Goal: Task Accomplishment & Management: Complete application form

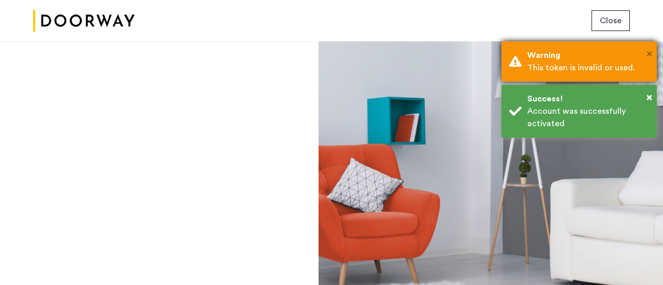
click at [648, 51] on span "×" at bounding box center [649, 54] width 6 height 10
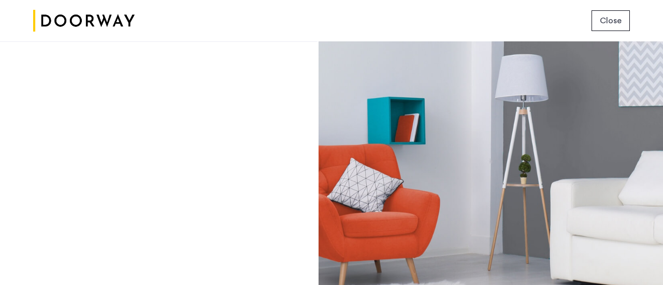
click at [599, 2] on div "Close" at bounding box center [331, 20] width 663 height 41
click at [602, 7] on div "Close" at bounding box center [331, 20] width 663 height 41
click at [602, 10] on button "Close" at bounding box center [610, 20] width 38 height 21
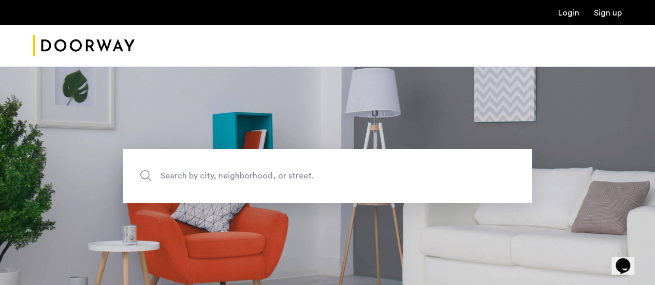
scroll to position [150, 0]
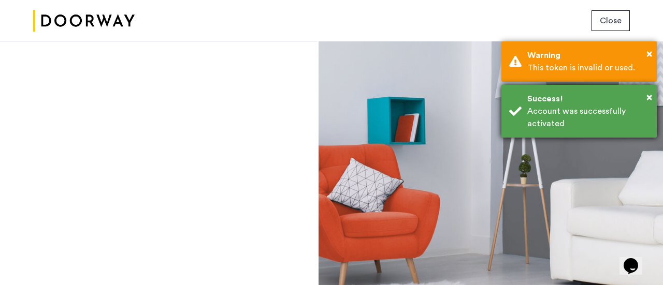
click at [553, 110] on div "Account was successfully activated" at bounding box center [588, 117] width 122 height 25
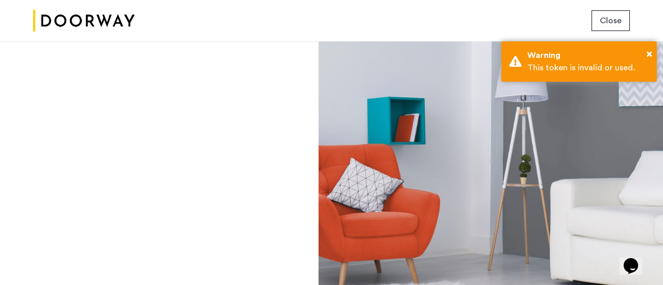
click at [624, 31] on div "Close" at bounding box center [331, 20] width 663 height 41
click at [619, 17] on span "Close" at bounding box center [611, 21] width 22 height 12
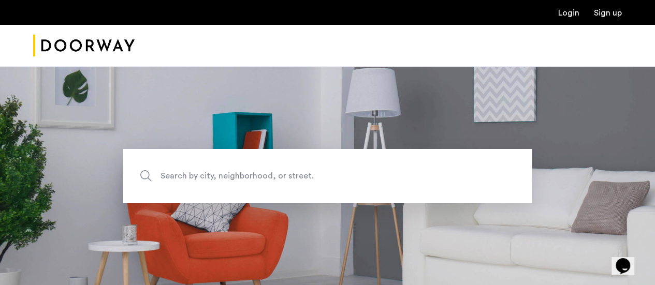
click at [575, 12] on link "Login" at bounding box center [568, 13] width 21 height 8
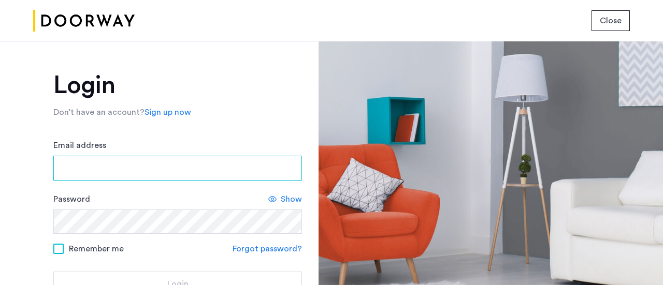
click at [137, 171] on input "Email address" at bounding box center [177, 168] width 249 height 25
type input "**********"
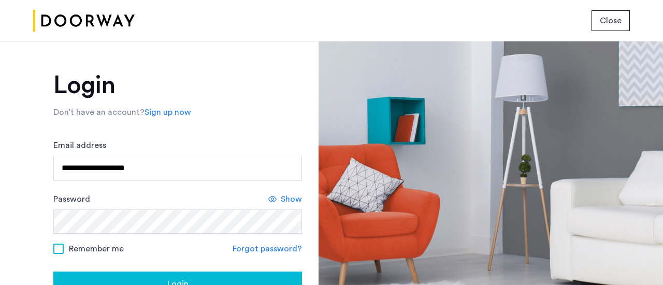
click at [108, 273] on button "Login" at bounding box center [177, 284] width 249 height 25
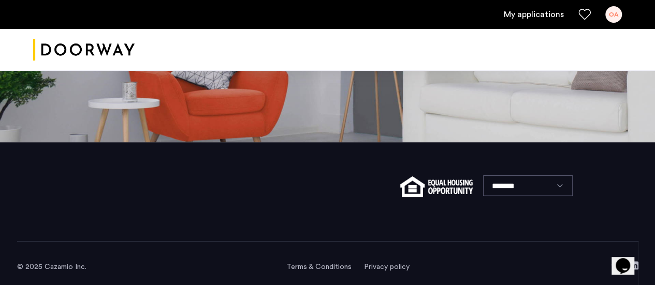
scroll to position [154, 0]
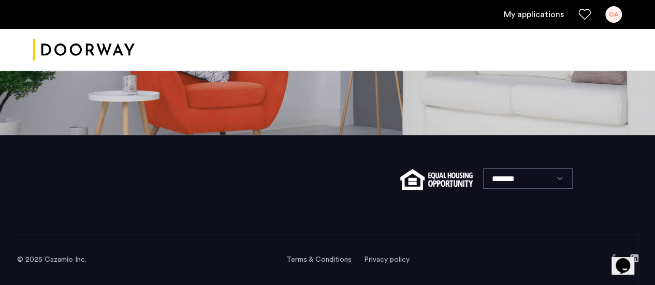
click at [517, 12] on link "My applications" at bounding box center [534, 14] width 60 height 12
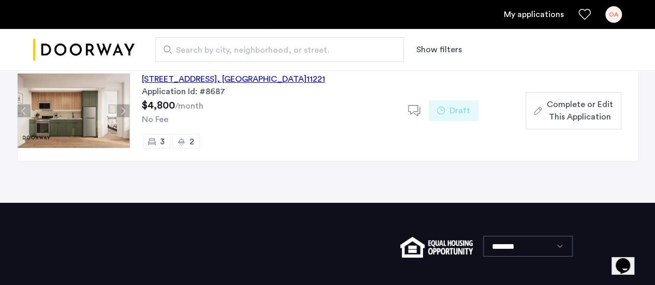
scroll to position [111, 0]
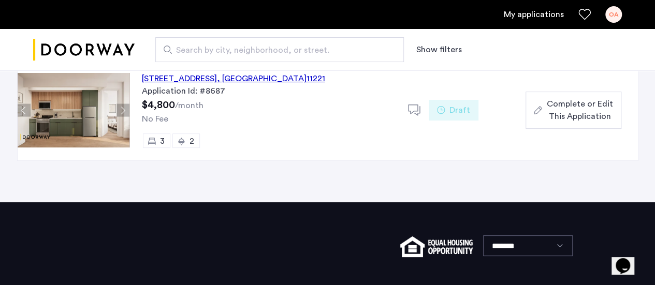
click at [548, 121] on span "Complete or Edit This Application" at bounding box center [579, 110] width 66 height 25
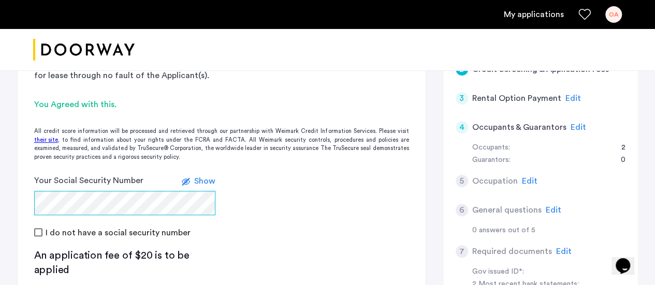
scroll to position [261, 0]
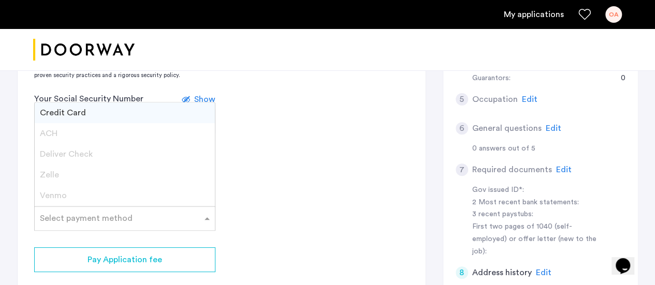
click at [122, 225] on div "Select payment method" at bounding box center [124, 218] width 181 height 25
click at [112, 115] on div "Credit Card" at bounding box center [125, 113] width 180 height 21
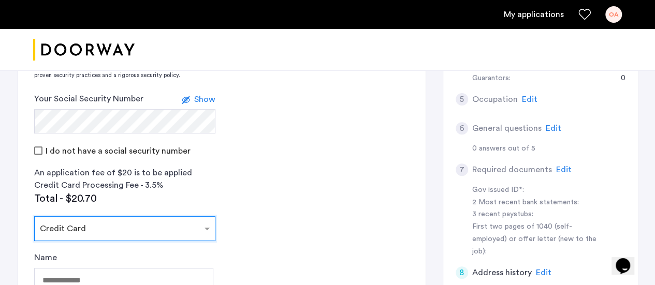
click at [124, 227] on input "text" at bounding box center [114, 226] width 149 height 7
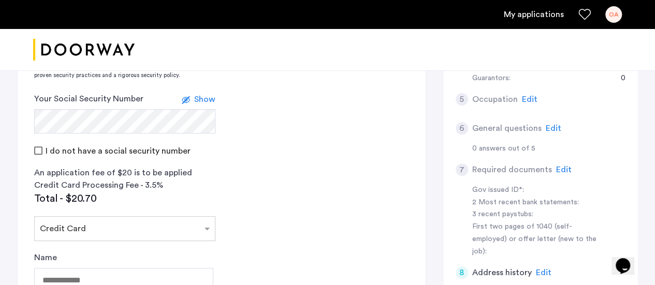
scroll to position [349, 0]
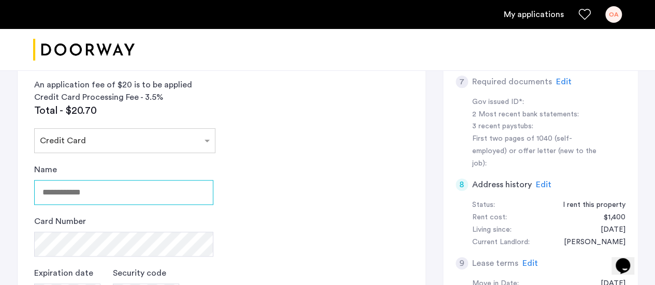
click at [131, 199] on input "Name" at bounding box center [123, 192] width 179 height 25
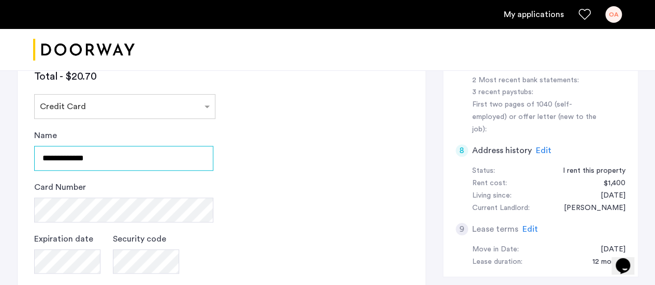
scroll to position [384, 0]
type input "**********"
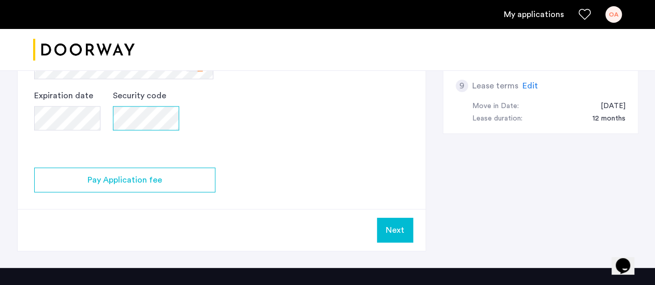
scroll to position [527, 0]
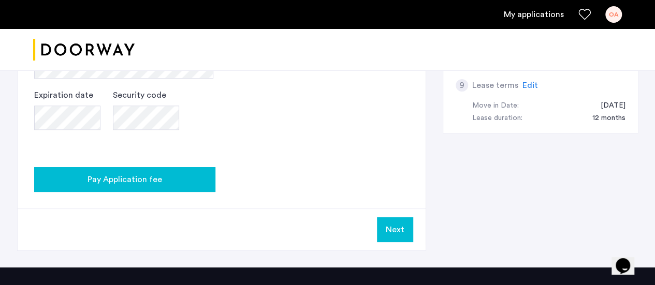
click at [149, 174] on span "Pay Application fee" at bounding box center [125, 180] width 75 height 12
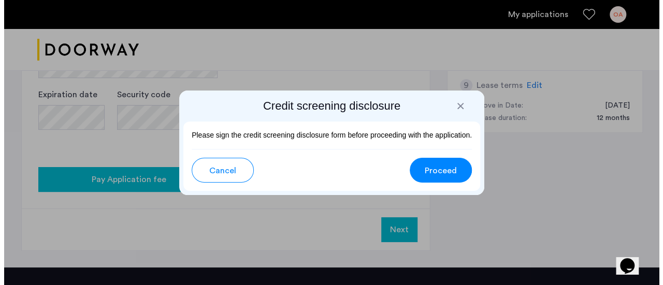
scroll to position [0, 0]
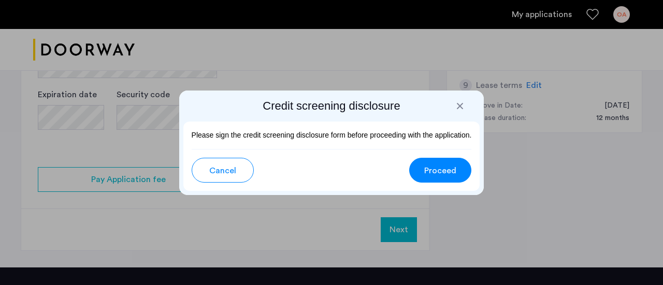
click at [432, 170] on span "Proceed" at bounding box center [440, 171] width 32 height 12
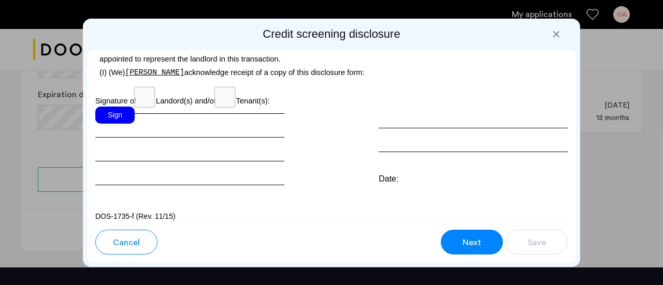
scroll to position [3338, 0]
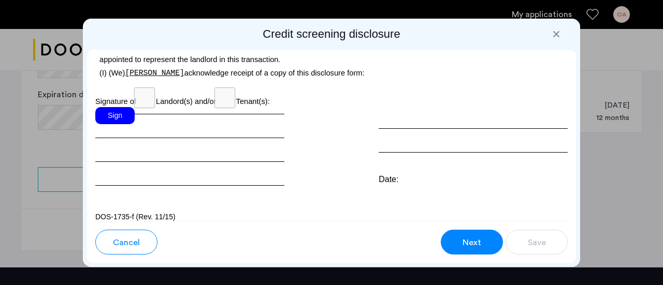
click at [124, 124] on div "Sign" at bounding box center [114, 115] width 39 height 17
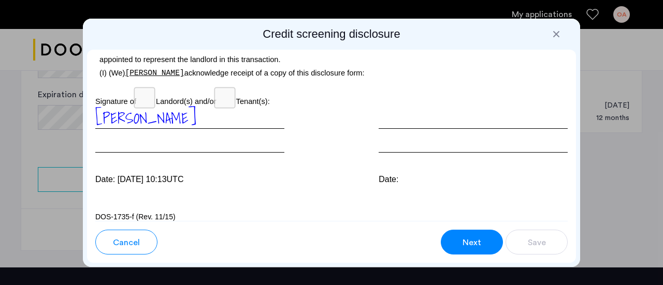
click at [488, 254] on button "Next" at bounding box center [472, 242] width 62 height 25
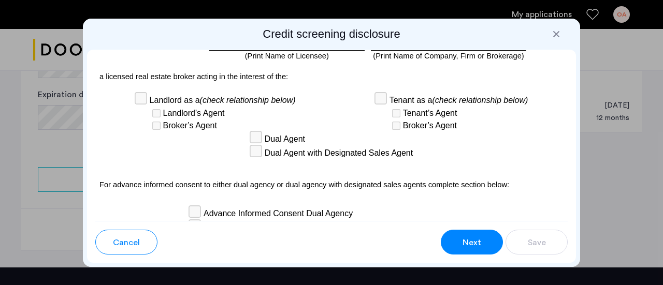
scroll to position [3373, 0]
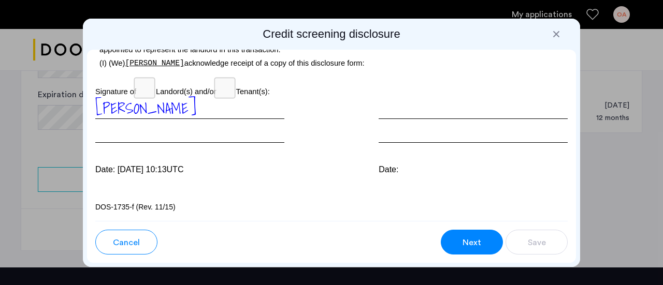
click at [476, 240] on span "Next" at bounding box center [471, 243] width 19 height 12
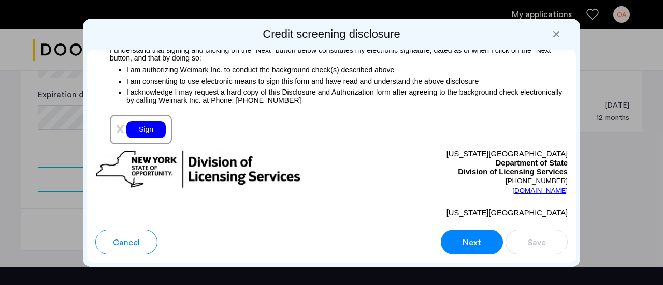
scroll to position [1308, 0]
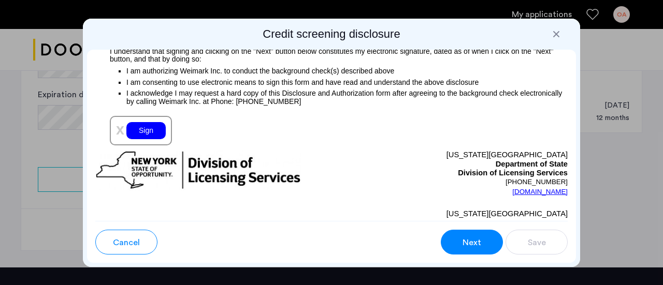
click at [140, 130] on div "Sign" at bounding box center [145, 130] width 39 height 17
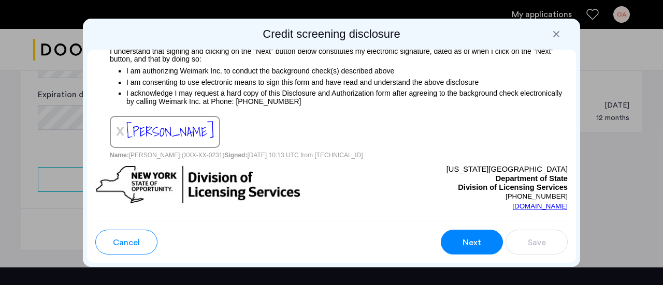
click at [478, 239] on span "Next" at bounding box center [471, 243] width 19 height 12
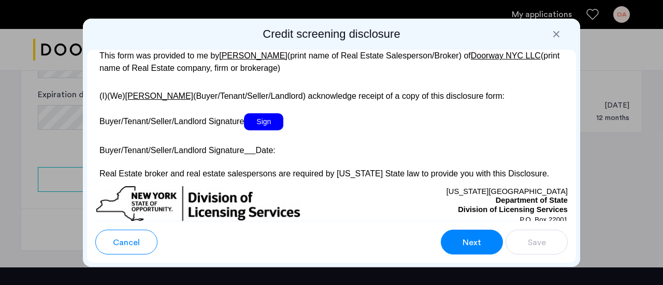
scroll to position [2095, 0]
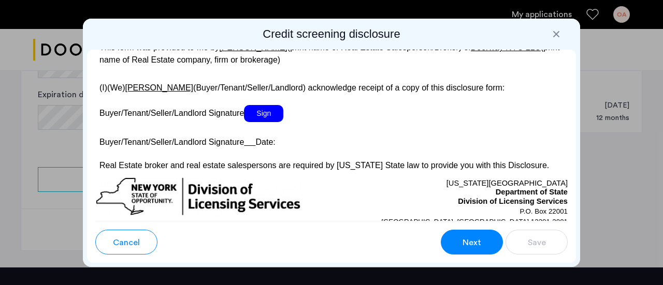
click at [270, 122] on span "Sign" at bounding box center [263, 113] width 39 height 17
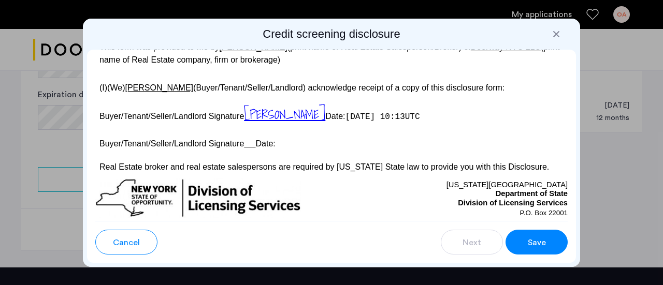
click at [549, 246] on button "Save" at bounding box center [536, 242] width 62 height 25
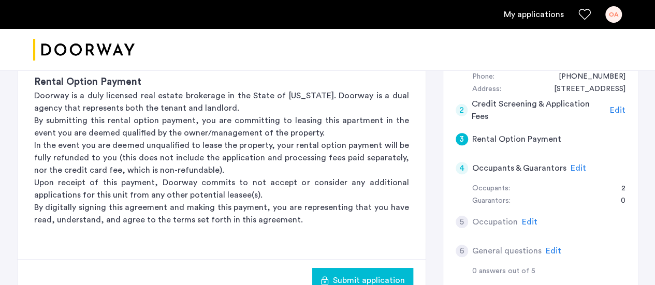
scroll to position [185, 0]
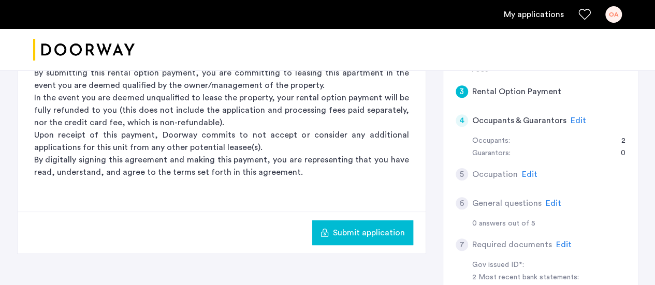
click at [551, 201] on span "Edit" at bounding box center [554, 203] width 16 height 8
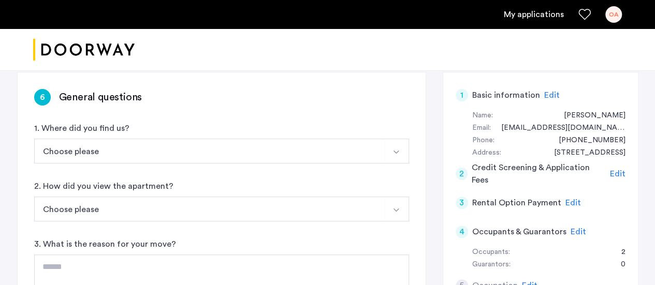
scroll to position [66, 0]
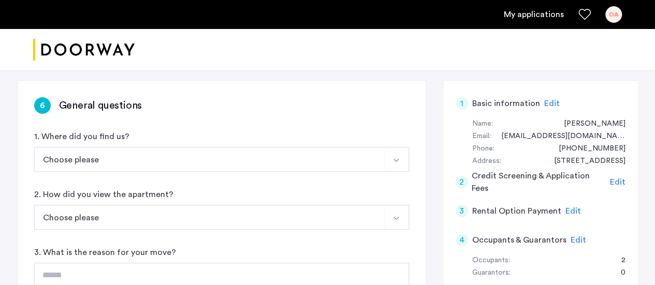
click at [250, 147] on button "Choose please" at bounding box center [209, 159] width 351 height 25
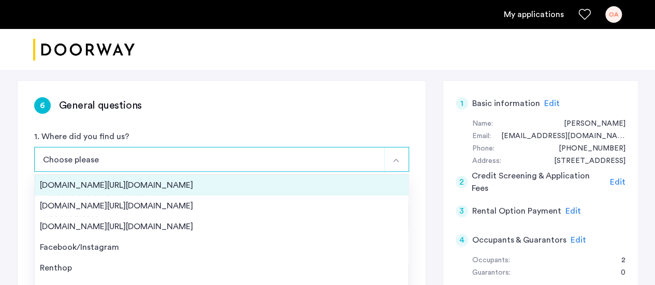
click at [216, 187] on div "[DOMAIN_NAME][URL][DOMAIN_NAME]" at bounding box center [222, 185] width 364 height 12
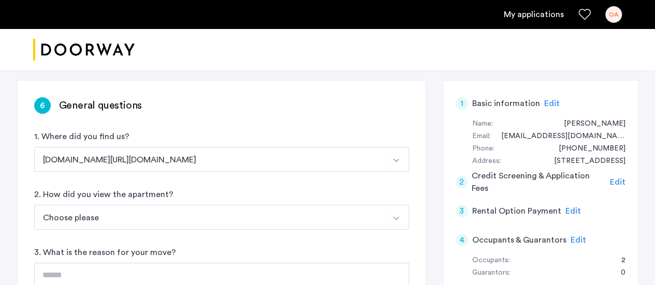
scroll to position [107, 0]
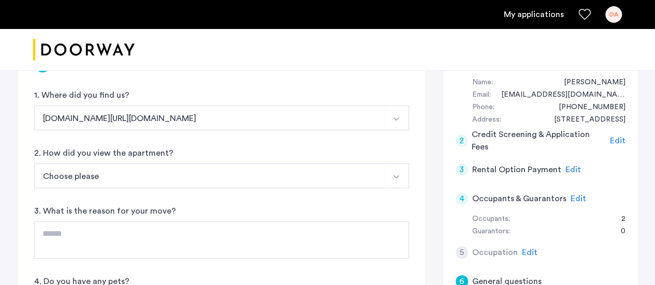
click at [210, 180] on button "Choose please" at bounding box center [209, 176] width 351 height 25
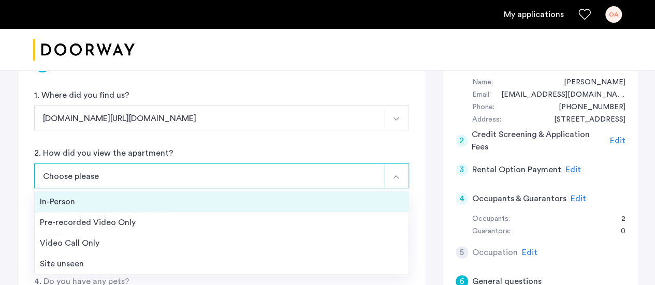
click at [185, 203] on div "In-Person" at bounding box center [222, 202] width 364 height 12
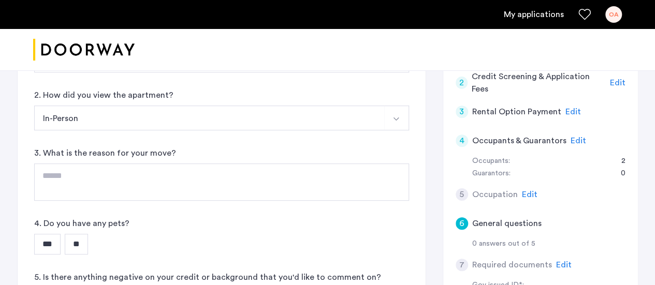
scroll to position [167, 0]
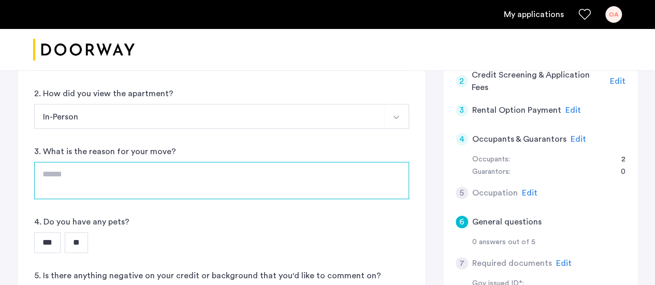
click at [182, 166] on textarea at bounding box center [221, 180] width 375 height 37
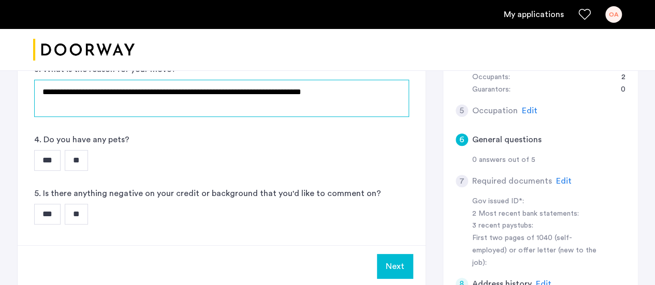
scroll to position [259, 0]
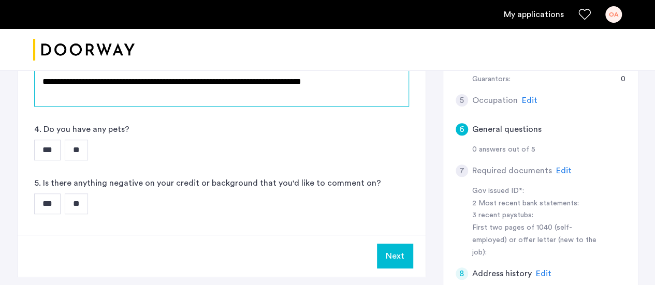
type textarea "**********"
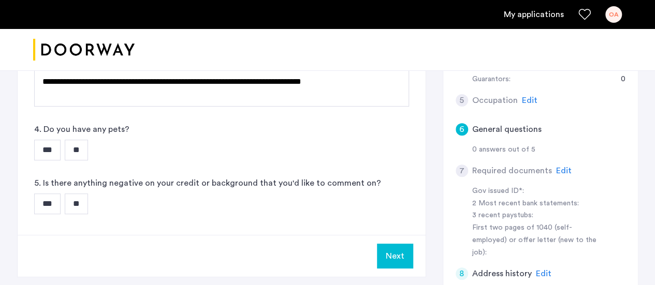
click at [49, 150] on input "***" at bounding box center [47, 150] width 26 height 21
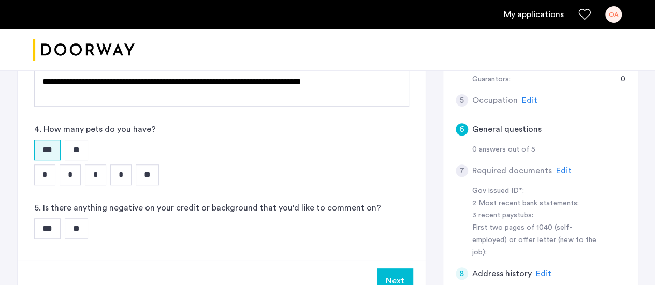
click at [48, 174] on input "*" at bounding box center [44, 175] width 21 height 21
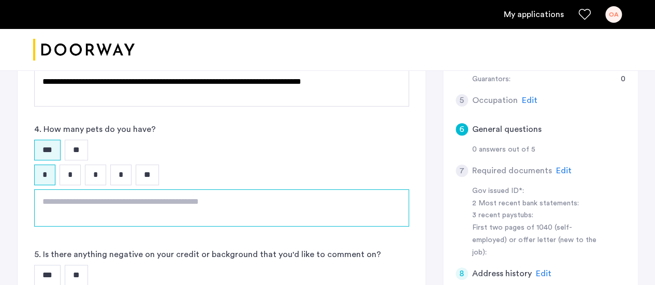
click at [93, 215] on textarea at bounding box center [221, 208] width 375 height 37
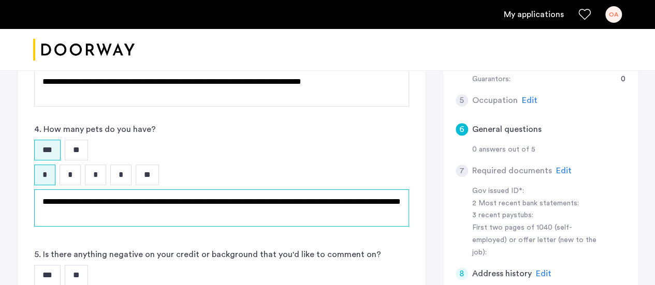
click at [64, 213] on textarea "**********" at bounding box center [221, 208] width 375 height 37
click at [113, 212] on textarea "**********" at bounding box center [221, 208] width 375 height 37
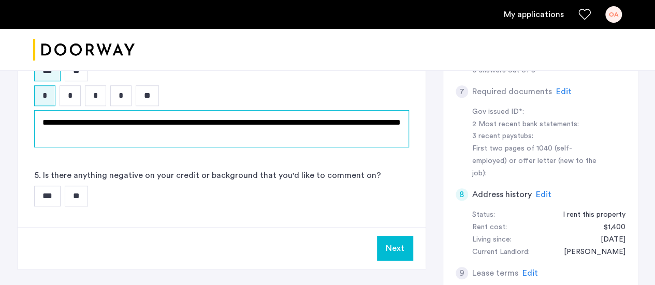
scroll to position [339, 0]
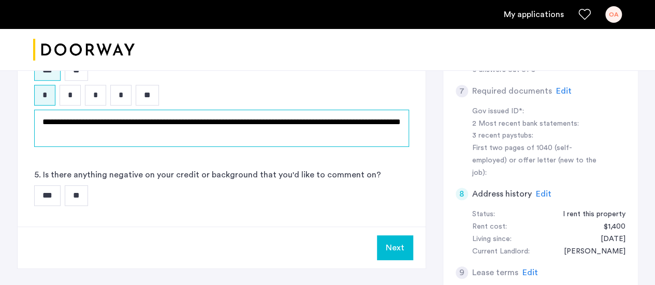
type textarea "**********"
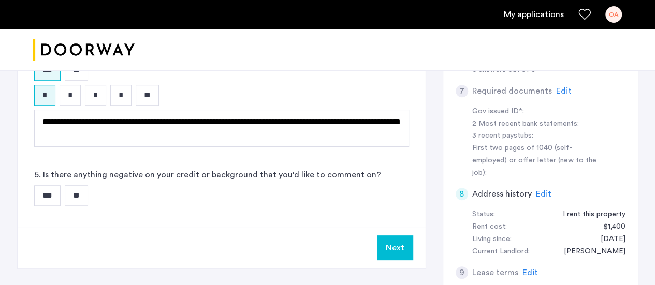
click at [59, 197] on input "***" at bounding box center [47, 195] width 26 height 21
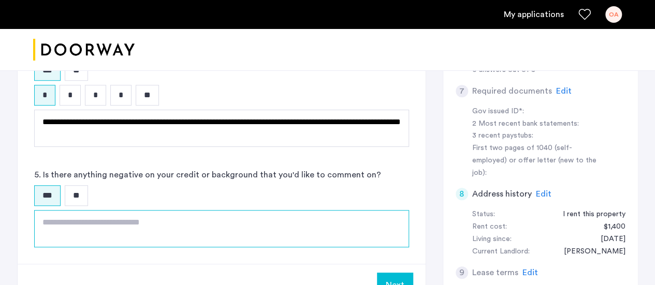
click at [73, 217] on textarea at bounding box center [221, 228] width 375 height 37
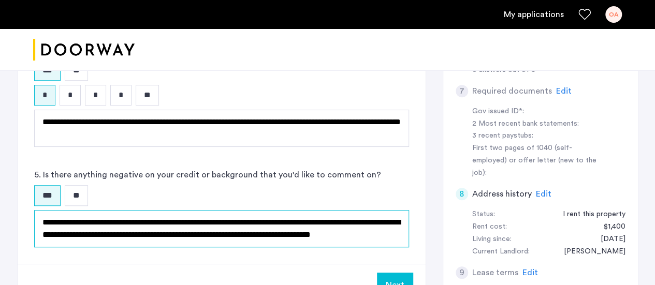
scroll to position [4, 0]
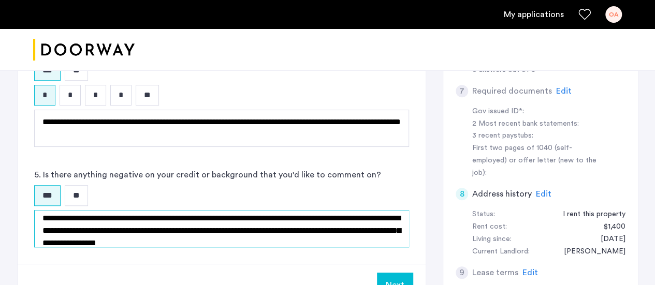
click at [319, 229] on textarea "**********" at bounding box center [221, 228] width 375 height 37
click at [91, 242] on textarea "**********" at bounding box center [221, 228] width 375 height 37
click at [70, 240] on textarea "**********" at bounding box center [221, 228] width 375 height 37
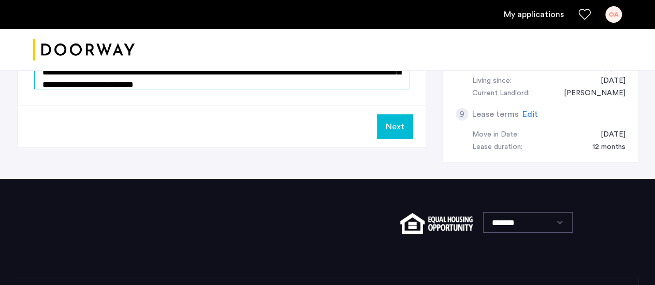
scroll to position [501, 0]
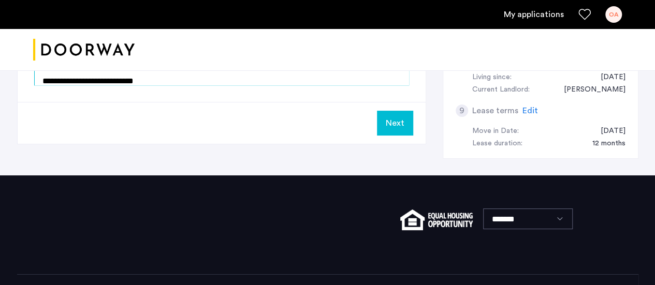
type textarea "**********"
click at [402, 118] on button "Next" at bounding box center [395, 123] width 36 height 25
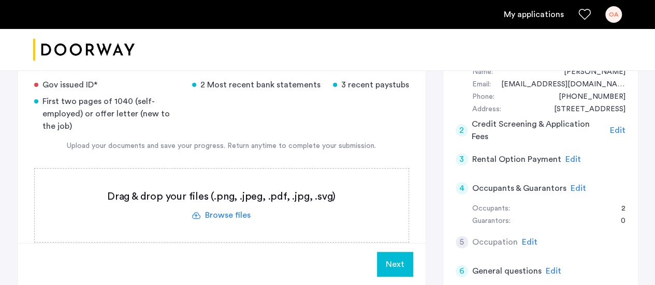
scroll to position [120, 0]
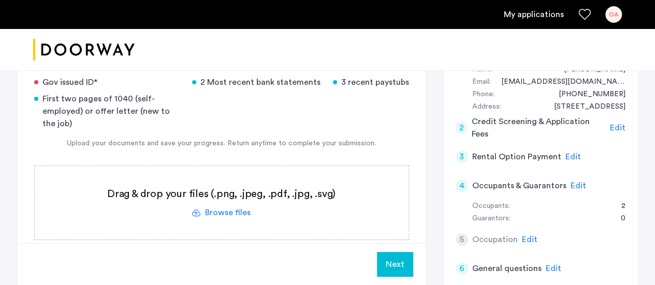
drag, startPoint x: 243, startPoint y: 209, endPoint x: 220, endPoint y: 206, distance: 24.0
click at [220, 206] on label at bounding box center [222, 203] width 374 height 74
click at [0, 0] on input "file" at bounding box center [0, 0] width 0 height 0
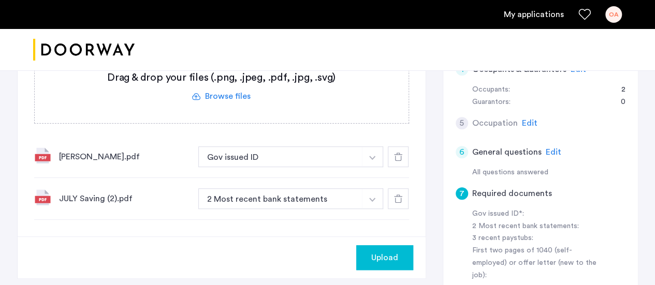
scroll to position [234, 0]
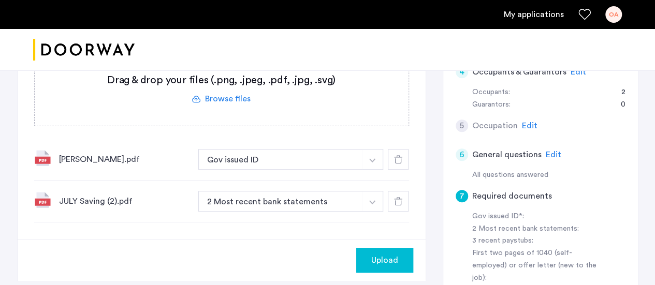
click at [370, 166] on button "button" at bounding box center [372, 159] width 21 height 21
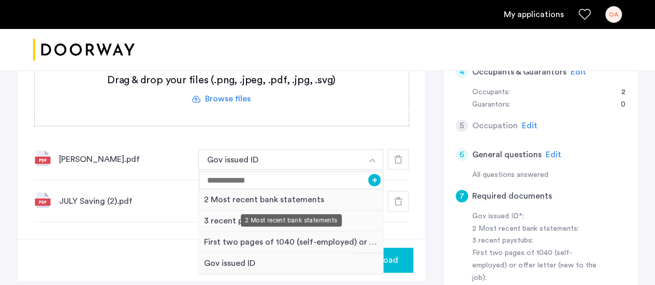
click at [341, 200] on div "2 Most recent bank statements" at bounding box center [291, 200] width 185 height 21
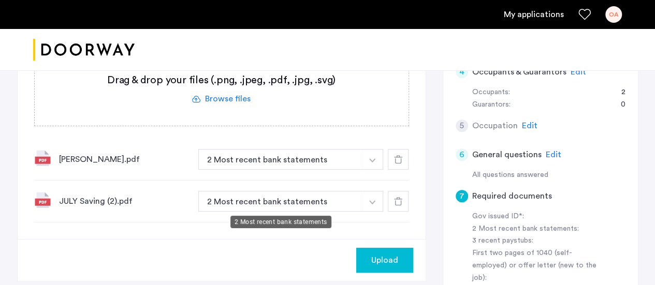
click at [345, 170] on button "2 Most recent bank statements" at bounding box center [280, 159] width 165 height 21
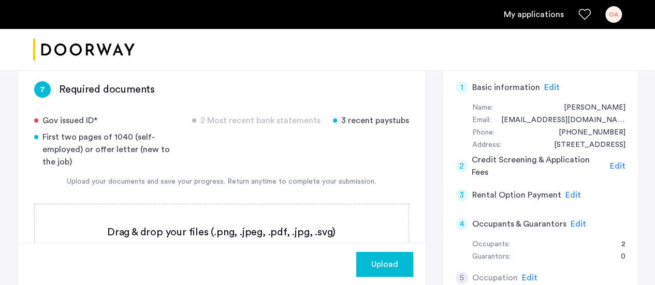
scroll to position [81, 0]
click at [382, 49] on div at bounding box center [327, 50] width 655 height 42
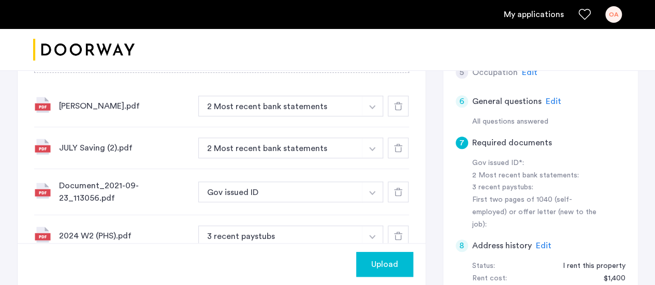
scroll to position [305, 0]
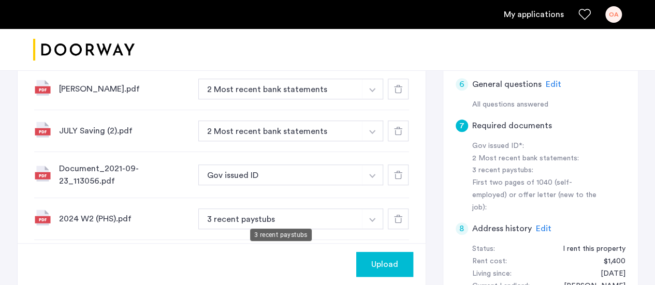
click at [290, 215] on button "3 recent paystubs" at bounding box center [280, 219] width 165 height 21
drag, startPoint x: 290, startPoint y: 215, endPoint x: 247, endPoint y: 210, distance: 43.9
click at [247, 210] on button "3 recent paystubs" at bounding box center [280, 219] width 165 height 21
click at [373, 92] on img "button" at bounding box center [372, 90] width 6 height 4
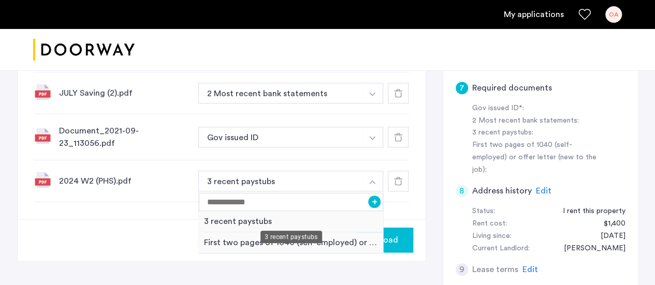
scroll to position [343, 0]
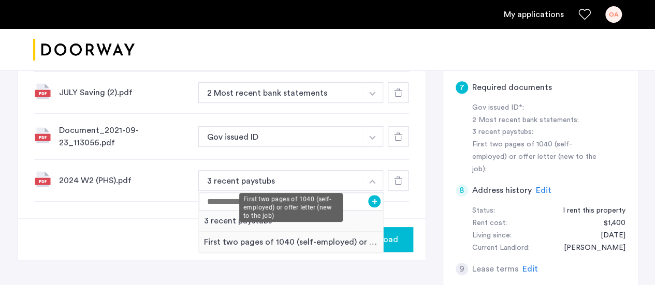
click at [325, 239] on div "First two pages of 1040 (self-employed) or offer letter (new to the job)" at bounding box center [291, 242] width 185 height 21
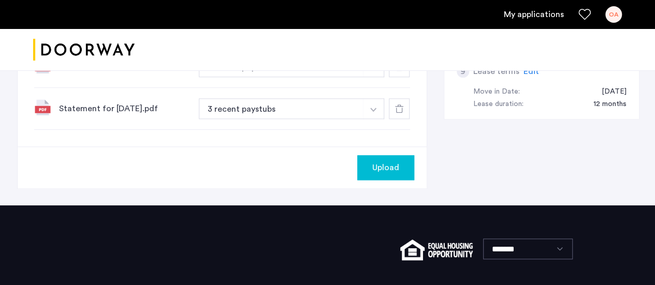
scroll to position [566, 0]
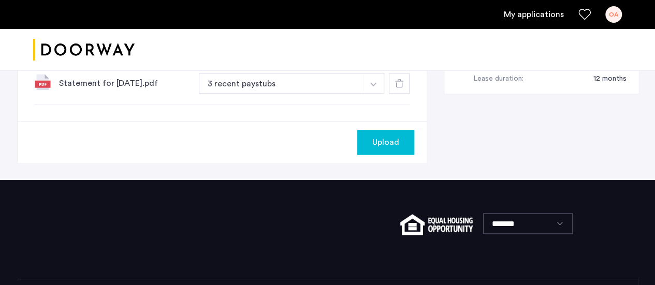
click at [379, 144] on button "Upload" at bounding box center [385, 142] width 57 height 25
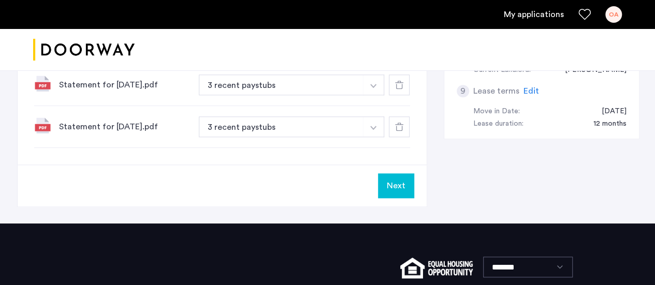
scroll to position [522, 0]
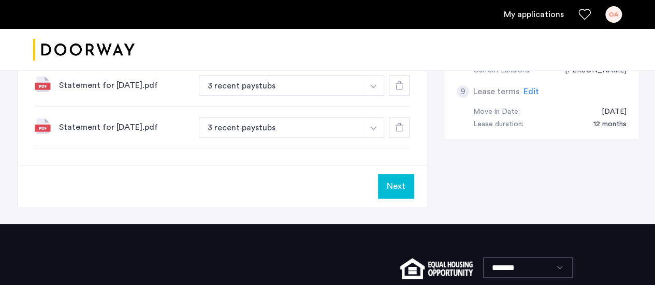
click at [397, 174] on button "Next" at bounding box center [396, 186] width 36 height 25
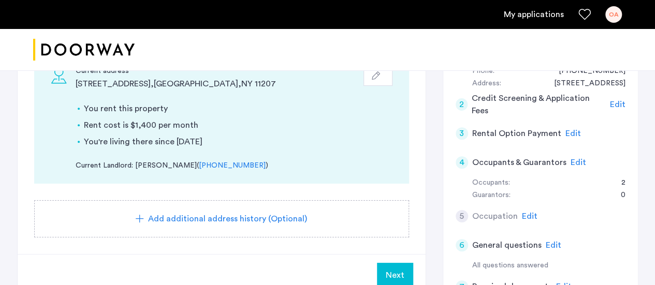
scroll to position [144, 0]
click at [254, 218] on span "Add additional address history (Optional)" at bounding box center [227, 218] width 159 height 12
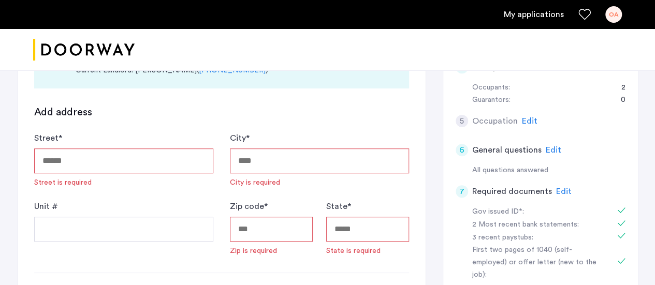
scroll to position [241, 0]
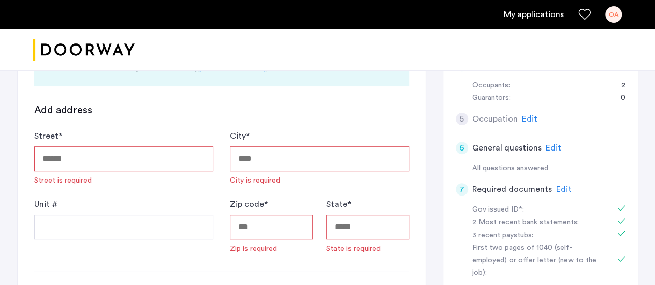
click at [169, 148] on input "Street *" at bounding box center [123, 159] width 179 height 25
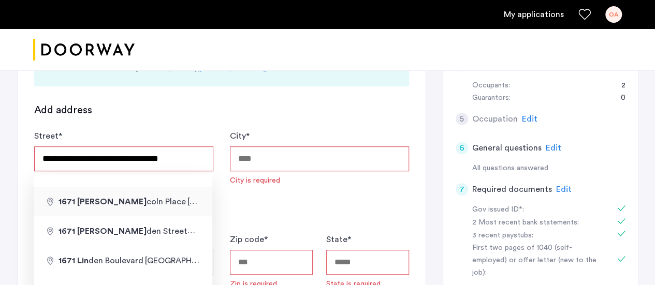
type input "**********"
type input "********"
type input "*****"
type input "**"
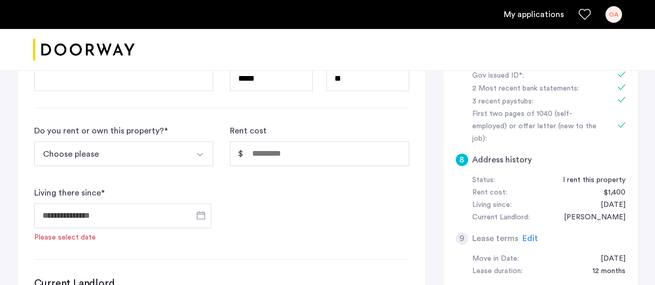
scroll to position [326, 0]
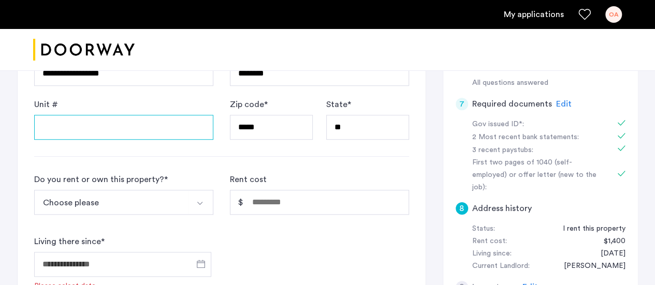
click at [155, 133] on input "Unit #" at bounding box center [123, 127] width 179 height 25
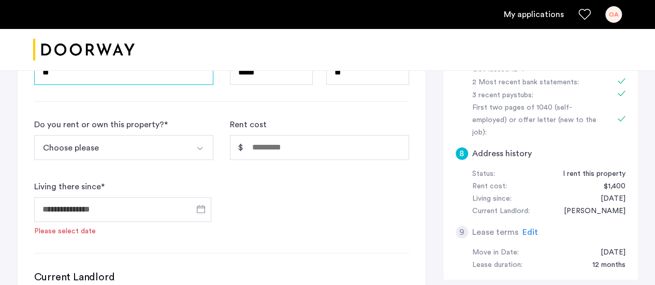
scroll to position [383, 0]
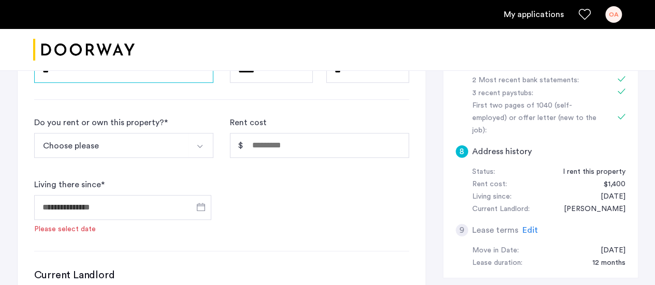
type input "**"
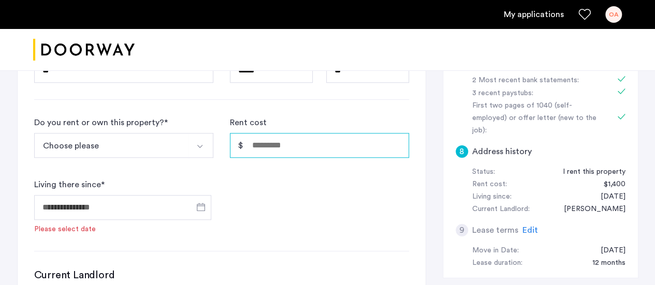
click at [276, 146] on input "Rent cost" at bounding box center [319, 145] width 179 height 25
type input "***"
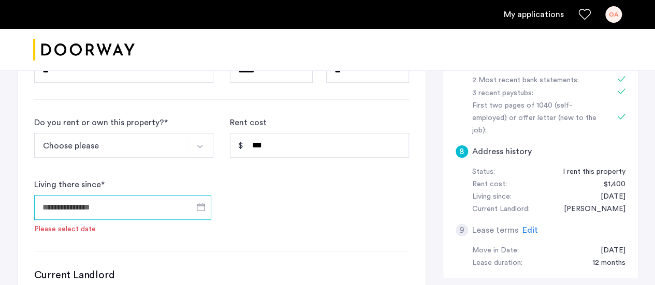
click at [172, 208] on input "Living there since *" at bounding box center [122, 207] width 177 height 25
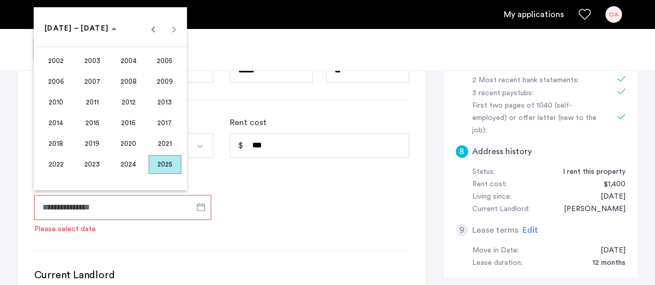
click at [164, 165] on span "2025" at bounding box center [165, 164] width 33 height 19
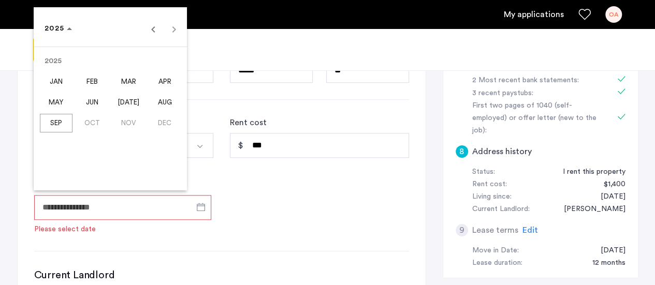
click at [155, 104] on span "AUG" at bounding box center [165, 102] width 33 height 19
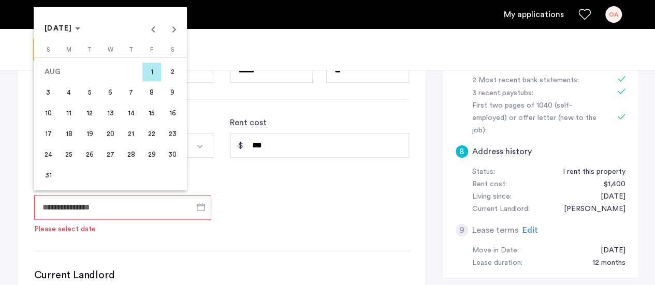
click at [156, 77] on span "1" at bounding box center [151, 72] width 19 height 19
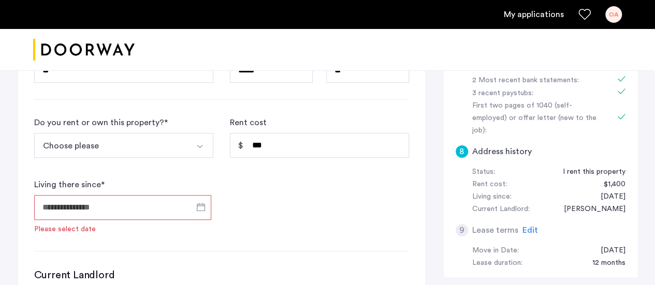
type input "**********"
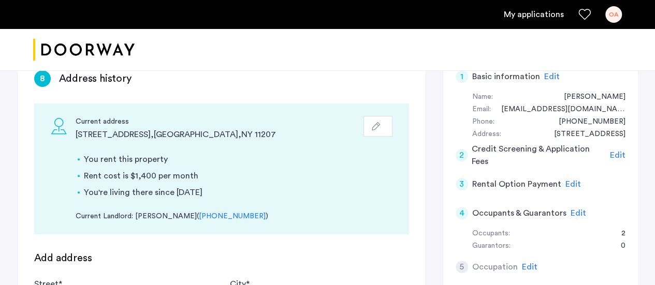
scroll to position [97, 0]
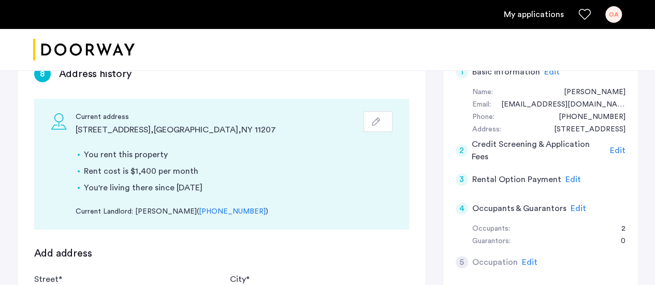
click at [375, 123] on icon "button" at bounding box center [376, 122] width 8 height 8
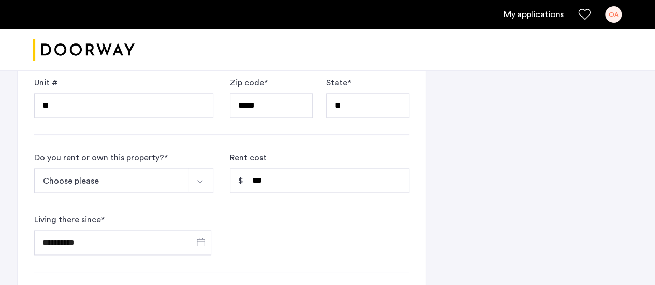
scroll to position [660, 0]
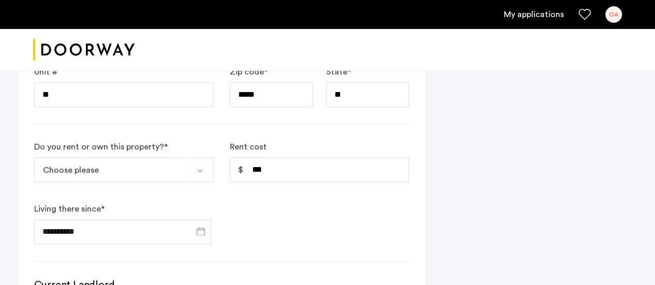
click at [206, 174] on button "Select option" at bounding box center [201, 169] width 25 height 25
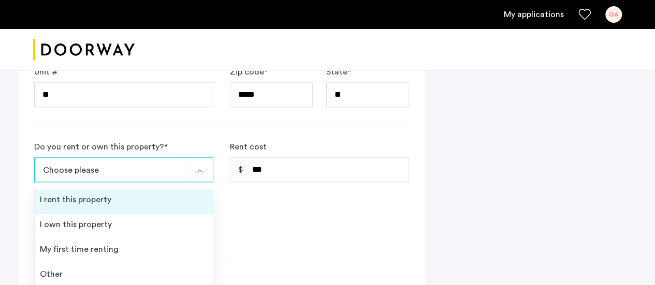
click at [167, 196] on li "I rent this property" at bounding box center [124, 202] width 178 height 25
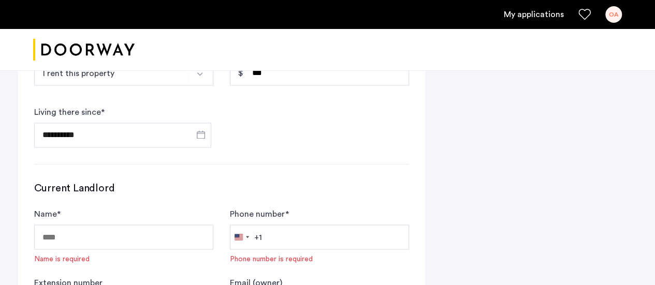
scroll to position [809, 0]
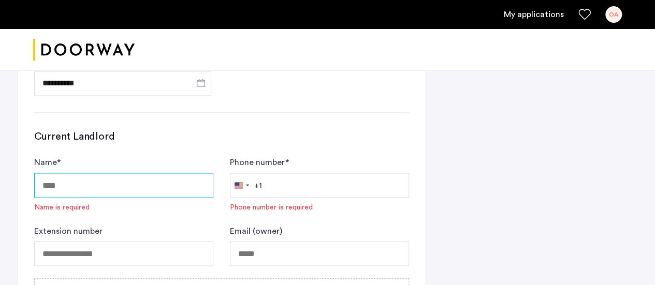
click at [127, 190] on input "Name *" at bounding box center [123, 185] width 179 height 25
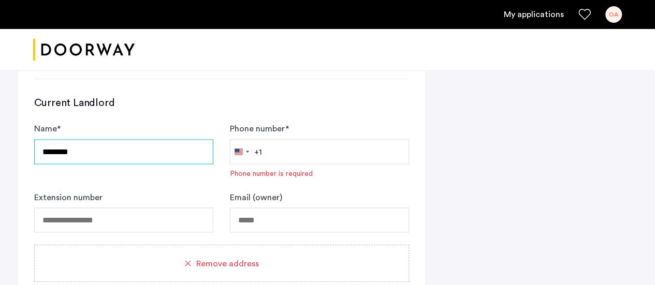
scroll to position [847, 0]
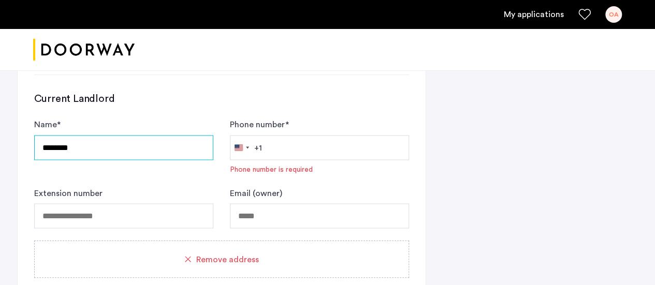
type input "********"
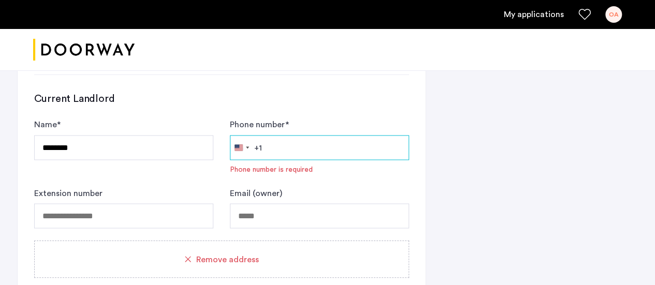
click at [286, 139] on input "Phone number *" at bounding box center [319, 147] width 179 height 25
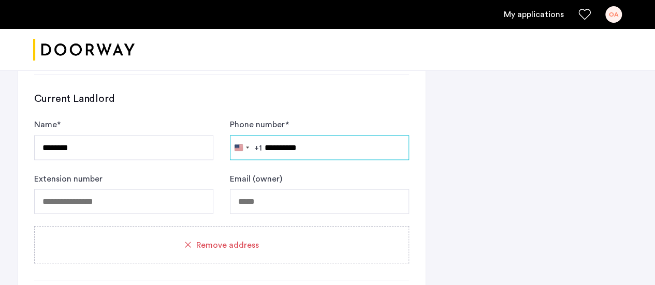
type input "**********"
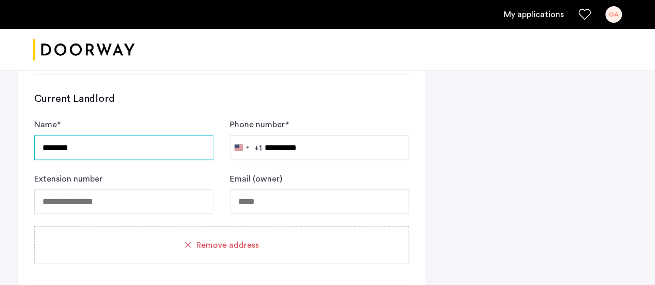
click at [155, 142] on input "********" at bounding box center [123, 147] width 179 height 25
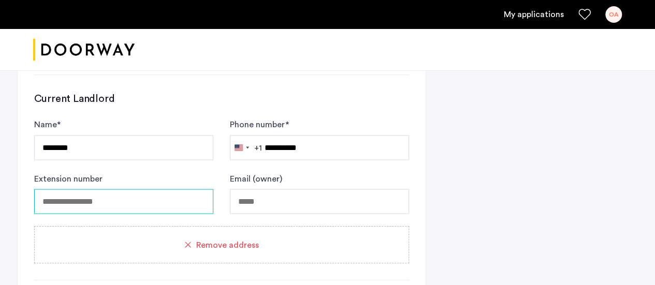
click at [192, 197] on input "tel" at bounding box center [123, 201] width 179 height 25
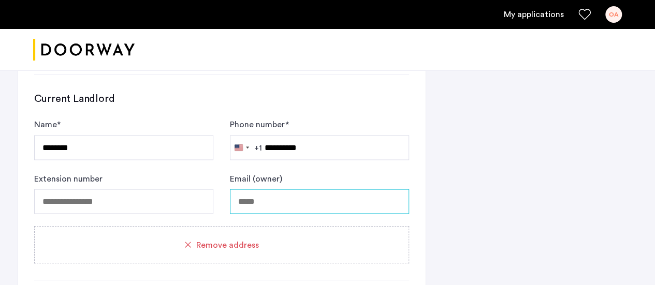
click at [253, 203] on input "Email (owner)" at bounding box center [319, 201] width 179 height 25
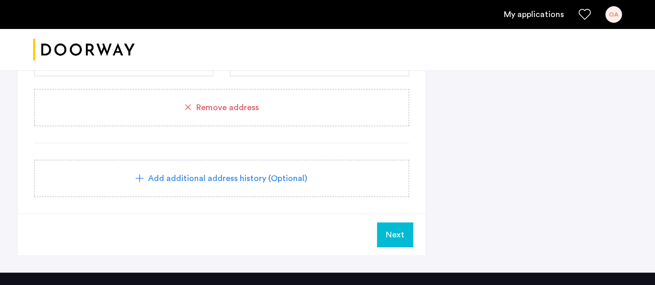
click at [386, 228] on button "Next" at bounding box center [395, 235] width 36 height 25
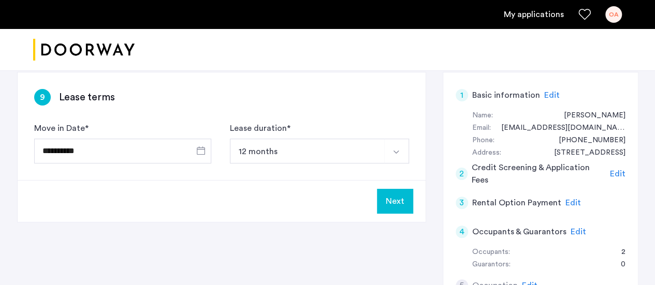
scroll to position [75, 0]
click at [401, 199] on button "Next" at bounding box center [395, 201] width 36 height 25
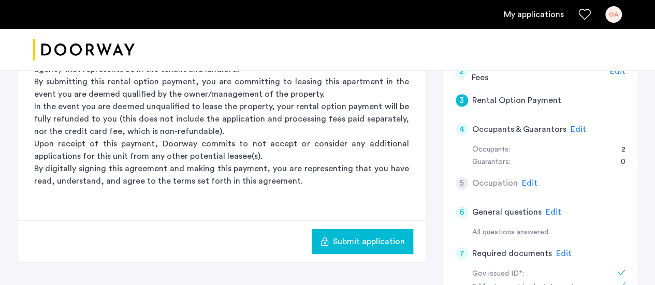
scroll to position [178, 0]
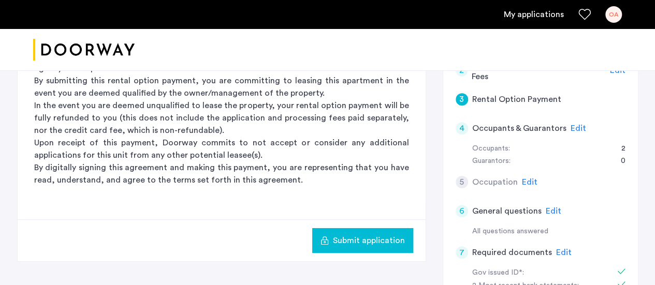
click at [371, 238] on span "Submit application" at bounding box center [369, 241] width 72 height 12
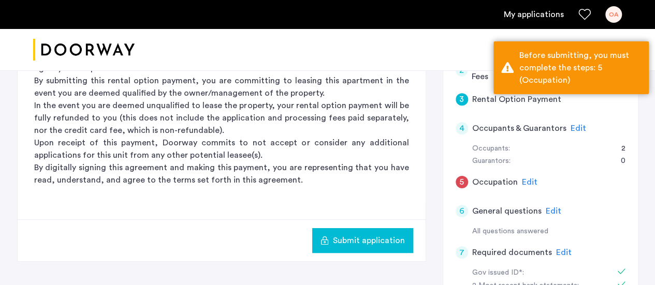
click at [524, 180] on span "Edit" at bounding box center [530, 182] width 16 height 8
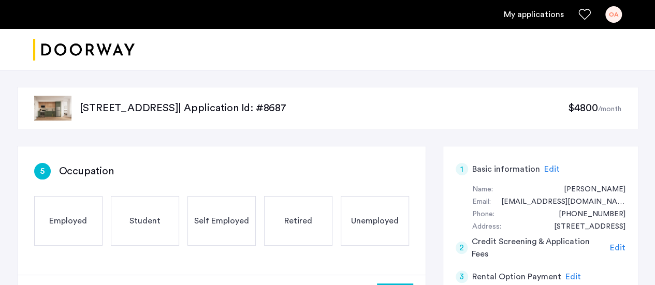
scroll to position [1, 0]
click at [80, 222] on span "Employed" at bounding box center [68, 220] width 38 height 12
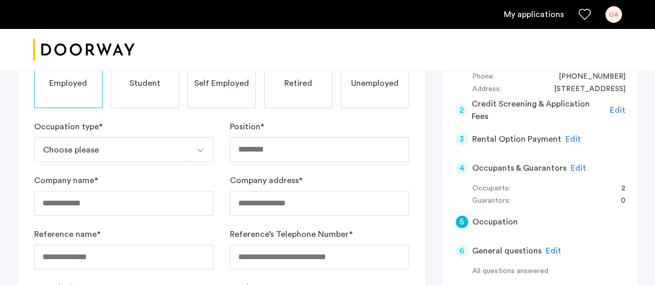
scroll to position [137, 0]
click at [110, 133] on div "Occupation type * Choose please Part-Time Full-Time Seasonal Internship" at bounding box center [123, 141] width 179 height 41
click at [110, 146] on button "Choose please" at bounding box center [111, 150] width 155 height 25
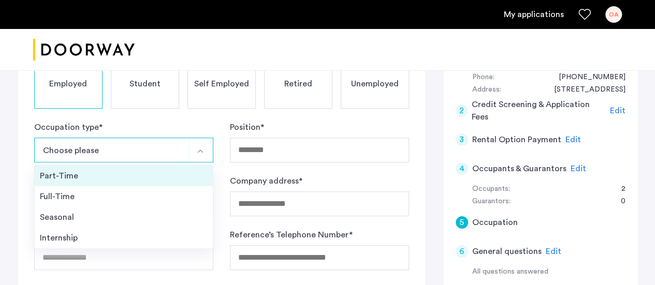
click at [98, 180] on div "Part-Time" at bounding box center [124, 176] width 168 height 12
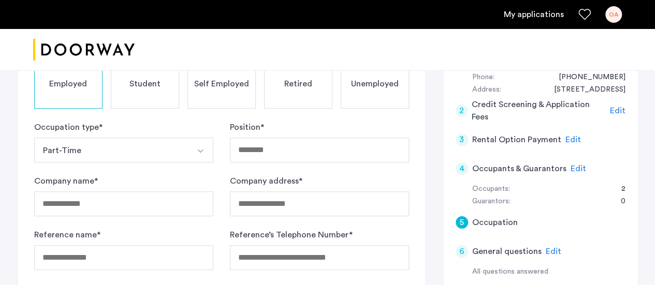
click at [111, 149] on button "Part-Time" at bounding box center [111, 150] width 155 height 25
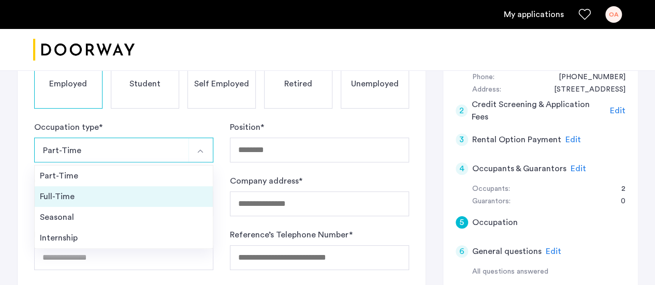
click at [107, 196] on div "Full-Time" at bounding box center [124, 197] width 168 height 12
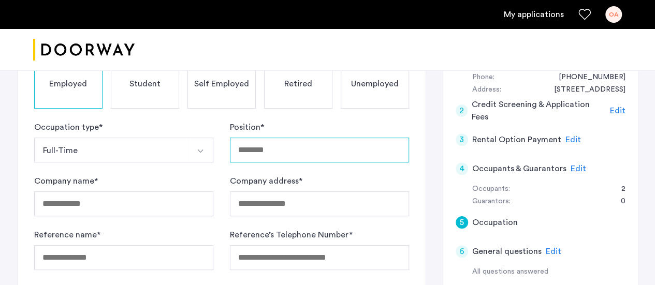
click at [277, 148] on input "Position *" at bounding box center [319, 150] width 179 height 25
type input "**********"
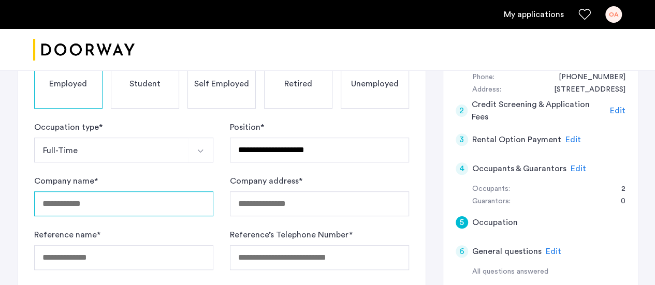
click at [195, 197] on input "Company name *" at bounding box center [123, 204] width 179 height 25
type input "**********"
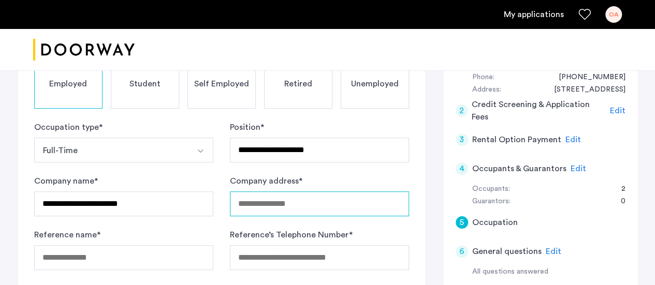
click at [257, 213] on input "Company address *" at bounding box center [319, 204] width 179 height 25
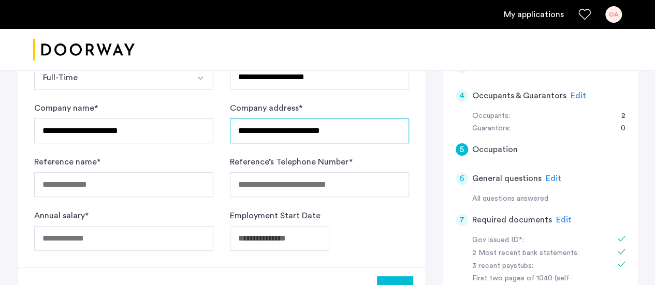
type input "**********"
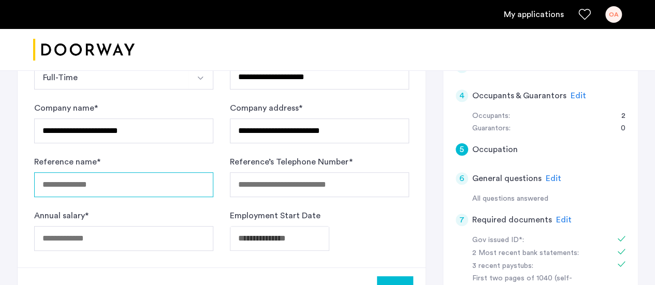
click at [135, 192] on input "Reference name *" at bounding box center [123, 184] width 179 height 25
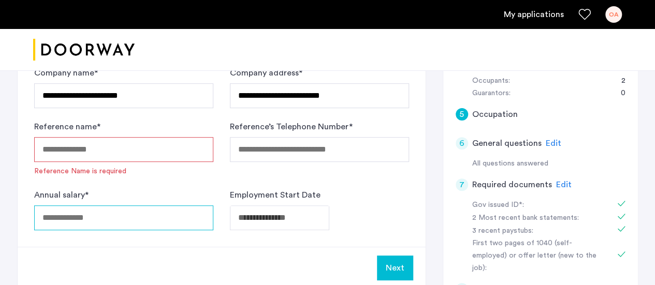
click at [135, 194] on div "Annual salary *" at bounding box center [123, 209] width 179 height 41
type input "****"
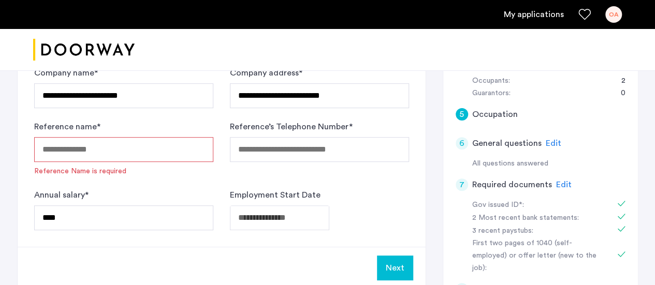
click at [125, 142] on input "Reference name *" at bounding box center [123, 149] width 179 height 25
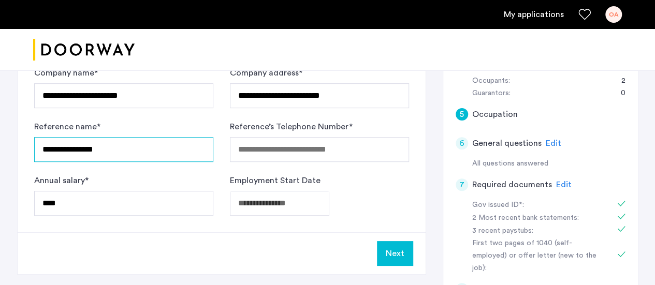
type input "**********"
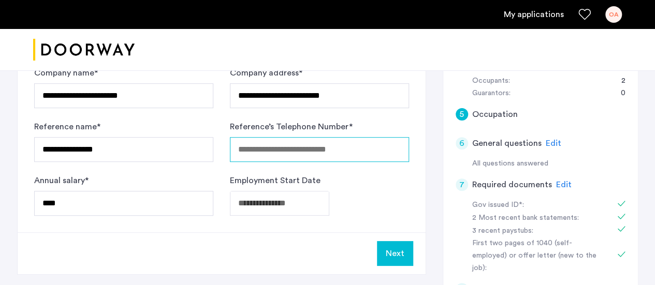
click at [268, 137] on input "Reference’s Telephone Number *" at bounding box center [319, 149] width 179 height 25
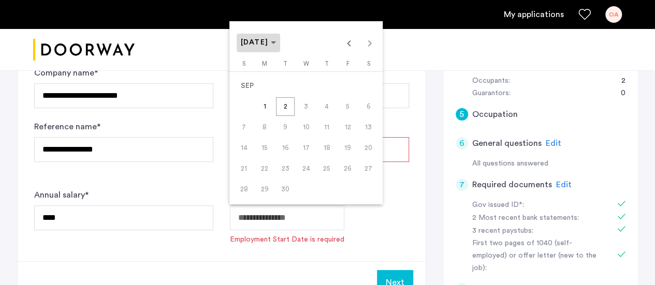
click at [277, 42] on span "[DATE]" at bounding box center [259, 42] width 36 height 9
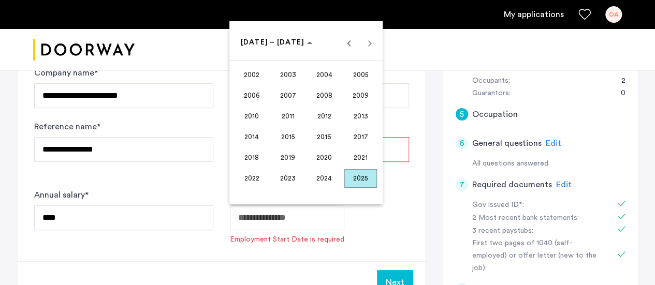
click at [314, 178] on span "2024" at bounding box center [324, 178] width 33 height 19
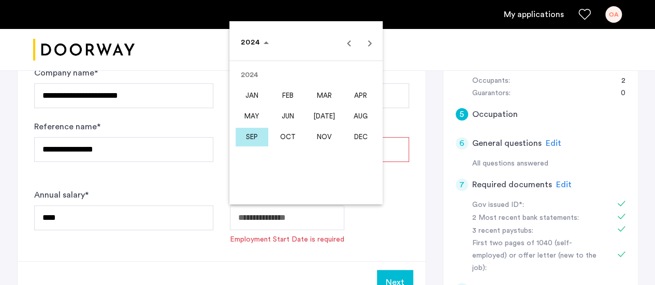
click at [368, 95] on span "APR" at bounding box center [360, 95] width 33 height 19
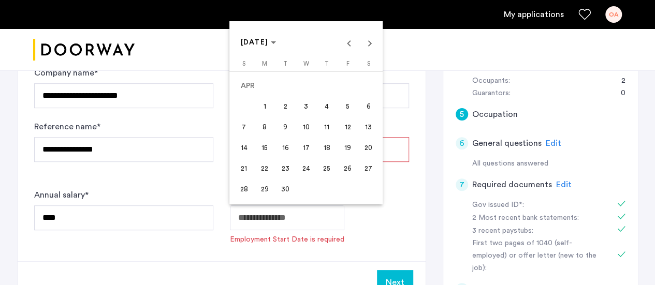
click at [265, 166] on span "22" at bounding box center [264, 169] width 19 height 19
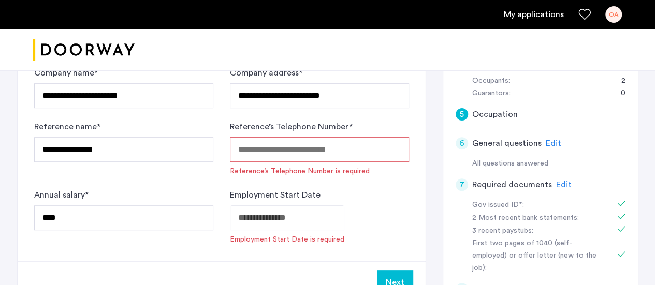
type input "**********"
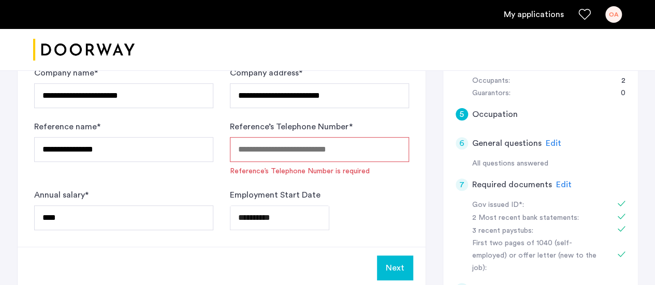
click at [314, 149] on input "Reference’s Telephone Number *" at bounding box center [319, 149] width 179 height 25
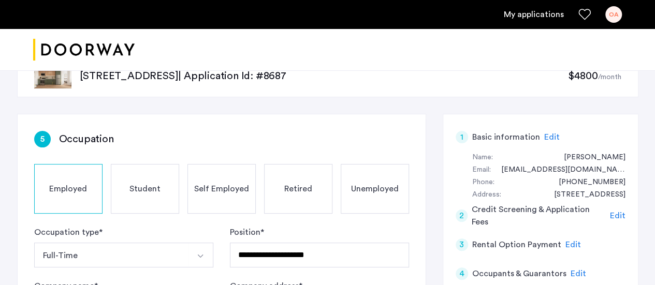
scroll to position [318, 0]
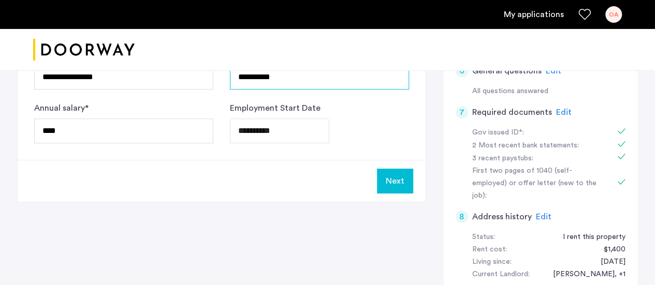
type input "**********"
click at [402, 177] on button "Next" at bounding box center [395, 181] width 36 height 25
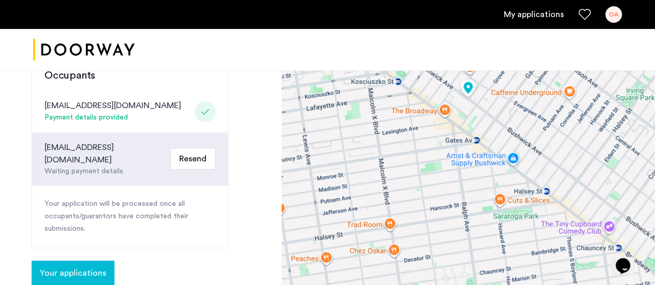
scroll to position [278, 0]
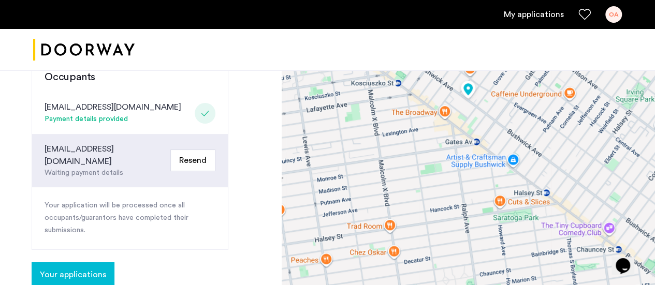
click at [79, 269] on span "Your applications" at bounding box center [73, 275] width 66 height 12
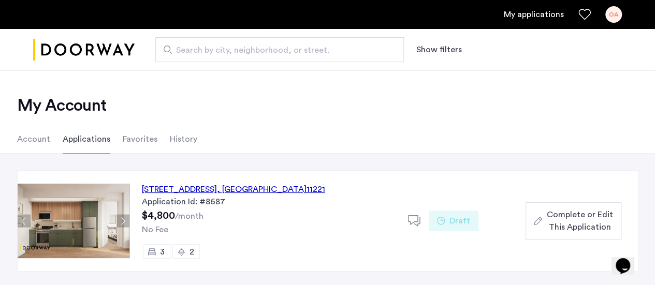
click at [541, 222] on icon "button" at bounding box center [538, 221] width 8 height 8
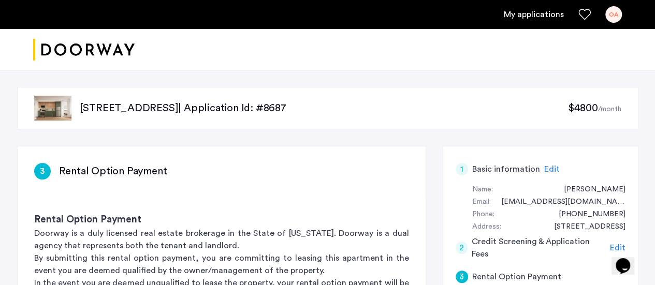
scroll to position [71, 0]
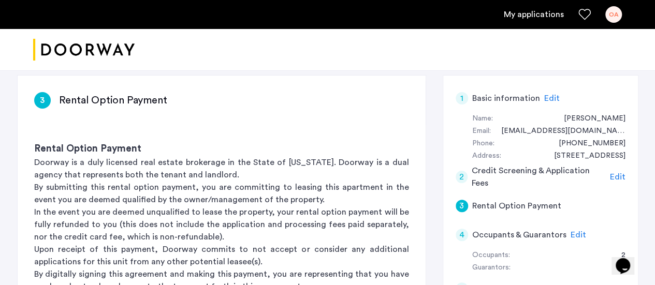
click at [588, 178] on h5 "Credit Screening & Application Fees" at bounding box center [539, 177] width 134 height 25
click at [617, 176] on span "Edit" at bounding box center [618, 177] width 16 height 8
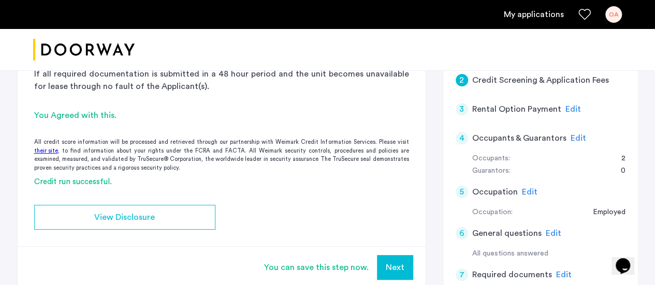
scroll to position [170, 0]
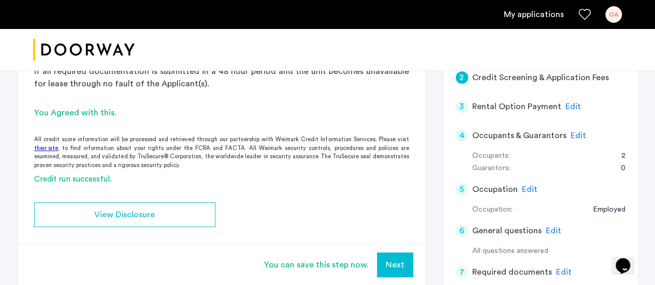
click at [48, 149] on link "their site" at bounding box center [46, 148] width 24 height 9
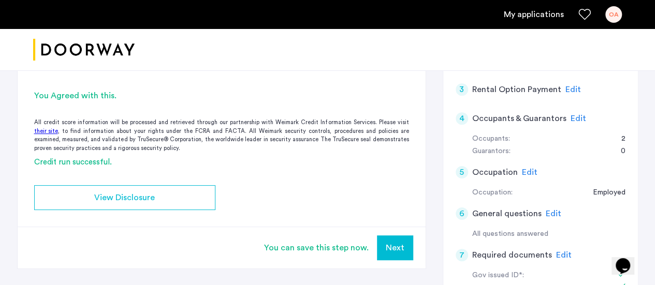
scroll to position [188, 0]
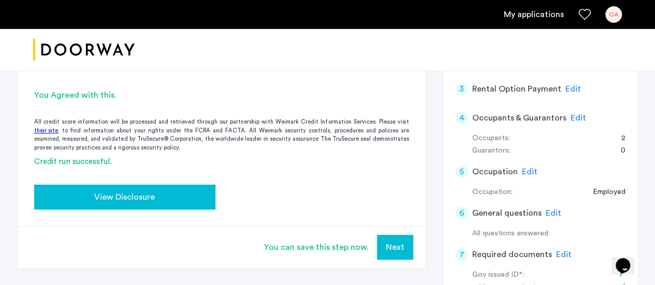
click at [164, 198] on div "View Disclosure" at bounding box center [124, 197] width 165 height 12
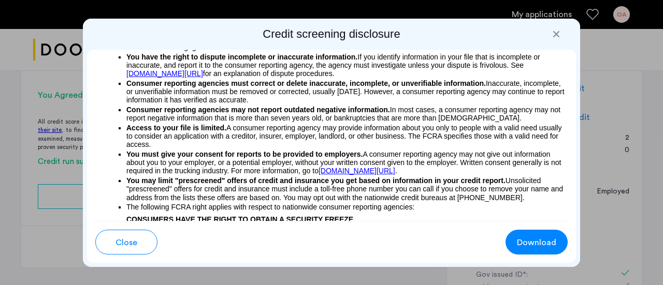
scroll to position [238, 0]
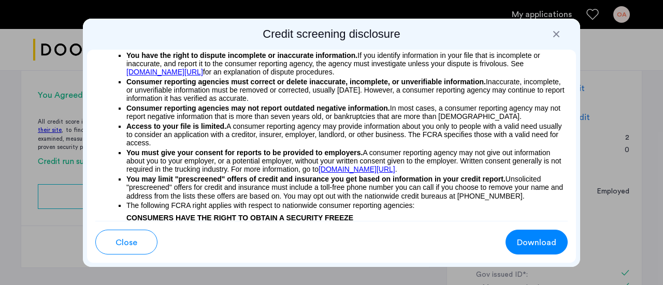
click at [555, 33] on div at bounding box center [556, 34] width 10 height 10
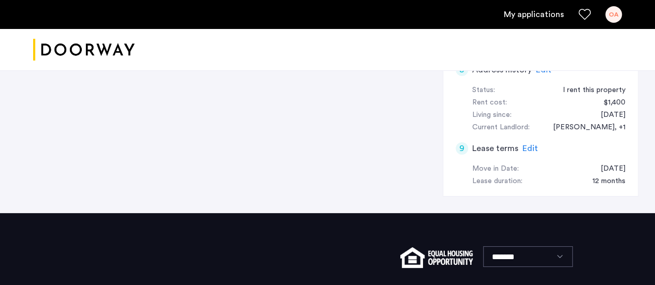
scroll to position [477, 0]
